Goal: Check status

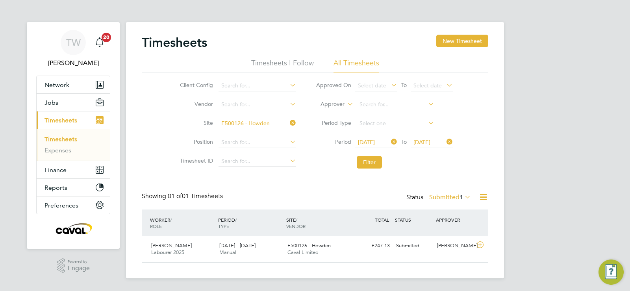
scroll to position [20, 68]
click at [398, 244] on div "Submitted" at bounding box center [413, 245] width 41 height 13
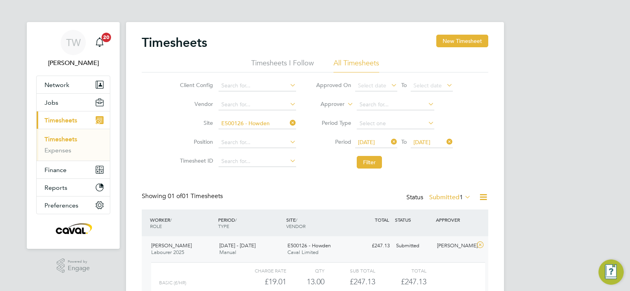
scroll to position [72, 0]
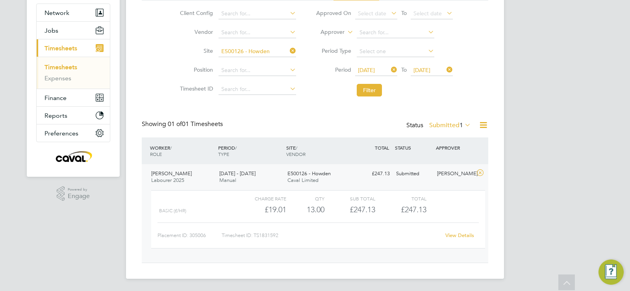
click at [448, 233] on link "View Details" at bounding box center [459, 235] width 29 height 7
